Goal: Information Seeking & Learning: Learn about a topic

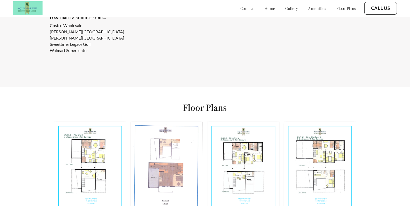
scroll to position [775, 0]
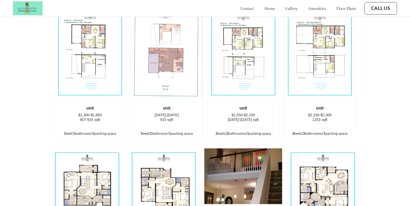
click at [81, 49] on img at bounding box center [90, 54] width 72 height 94
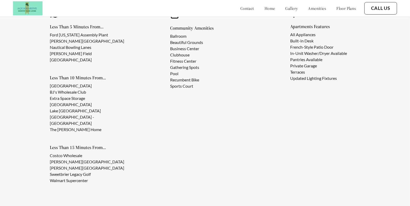
scroll to position [532, 0]
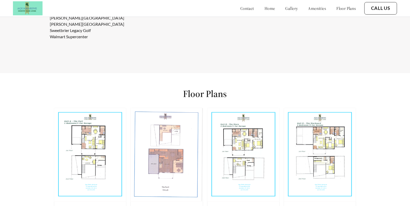
click at [305, 159] on img at bounding box center [320, 155] width 72 height 94
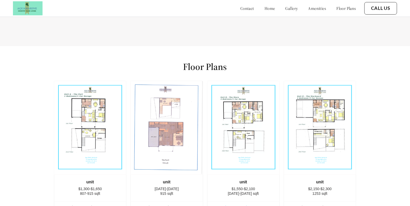
scroll to position [730, 0]
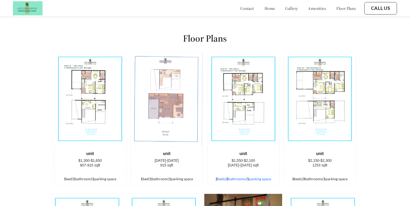
click at [262, 176] on div "2 bed s | 2 bathroom s | 1 parking space" at bounding box center [244, 179] width 72 height 6
click at [237, 176] on div "2 bed s | 2 bathroom s | 1 parking space" at bounding box center [244, 179] width 72 height 6
click at [225, 176] on div "2 bed s | 2 bathroom s | 1 parking space" at bounding box center [244, 179] width 72 height 6
click at [161, 176] on div "1 bed | 1 bathroom | 1 parking space" at bounding box center [167, 179] width 72 height 6
click at [144, 84] on img at bounding box center [167, 99] width 72 height 94
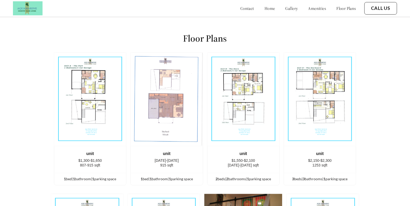
click at [263, 101] on img at bounding box center [243, 99] width 72 height 94
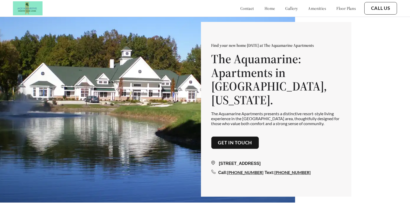
scroll to position [0, 0]
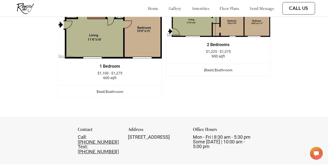
scroll to position [661, 0]
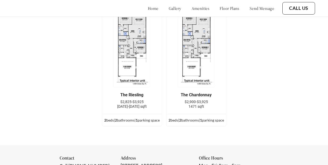
scroll to position [685, 0]
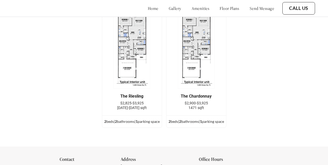
click at [131, 60] on img at bounding box center [132, 47] width 37 height 84
click at [186, 71] on img at bounding box center [196, 47] width 37 height 84
drag, startPoint x: 126, startPoint y: 71, endPoint x: 130, endPoint y: 71, distance: 4.2
click at [126, 71] on img at bounding box center [132, 47] width 37 height 84
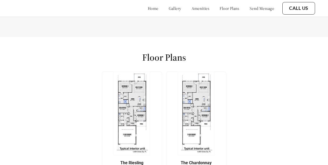
click at [273, 91] on div "Floor Plans The Riesling $2,825-$3,925 1471-1489 sqft 2 bed s | 2 bathroom s | …" at bounding box center [164, 125] width 328 height 176
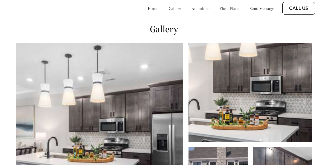
scroll to position [252, 0]
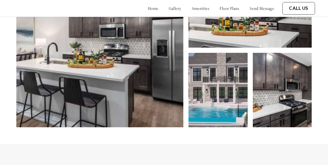
click at [222, 108] on img at bounding box center [218, 90] width 59 height 74
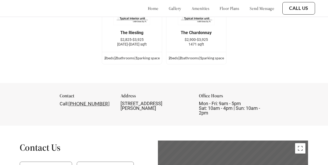
scroll to position [797, 0]
